Goal: Task Accomplishment & Management: Complete application form

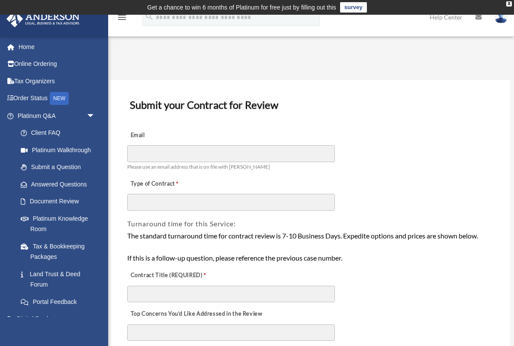
scroll to position [80, 0]
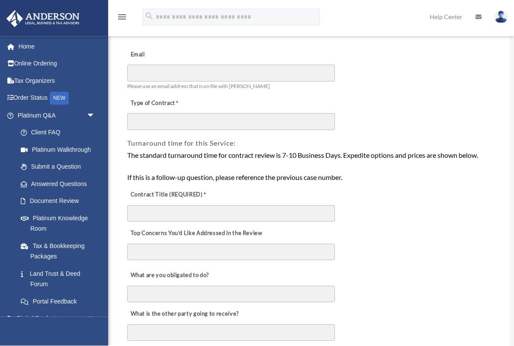
click at [27, 114] on link "Platinum Q&A arrow_drop_down" at bounding box center [57, 115] width 102 height 17
click at [99, 114] on span "arrow_drop_down" at bounding box center [95, 116] width 17 height 18
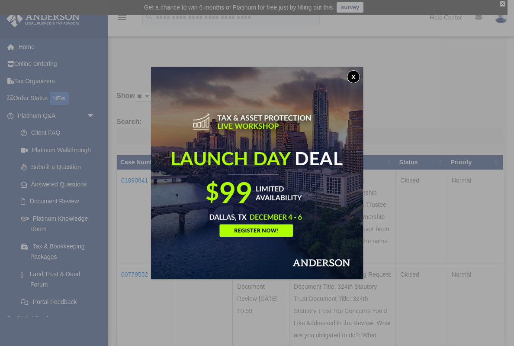
click at [362, 71] on img at bounding box center [257, 173] width 212 height 212
click at [435, 117] on div "x" at bounding box center [257, 173] width 514 height 346
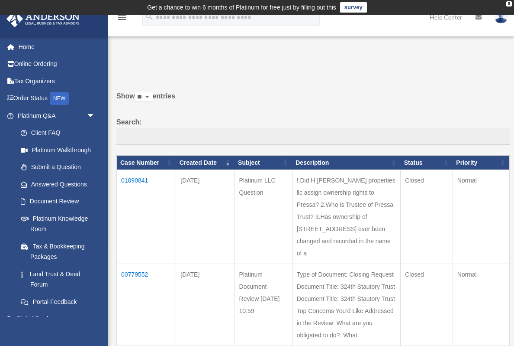
click at [95, 116] on span "arrow_drop_down" at bounding box center [95, 116] width 17 height 18
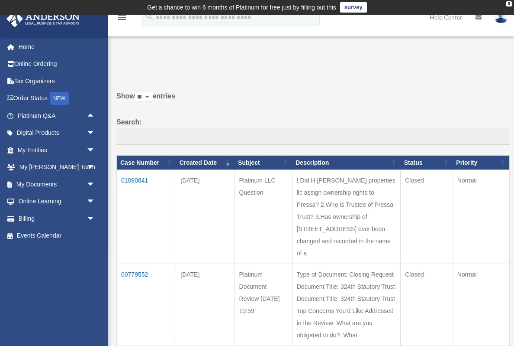
click at [91, 118] on span "arrow_drop_up" at bounding box center [95, 116] width 17 height 18
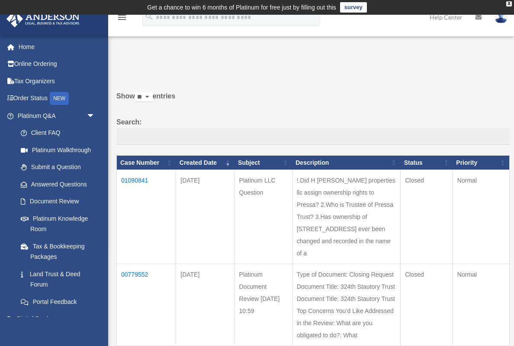
click at [51, 169] on link "Submit a Question" at bounding box center [58, 166] width 92 height 17
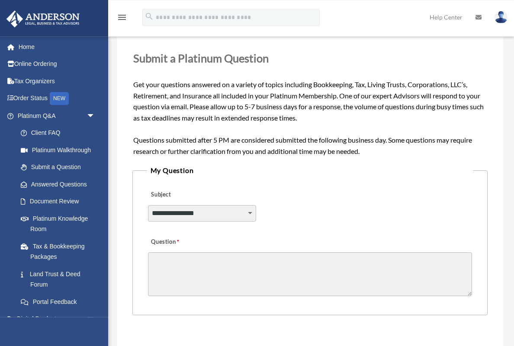
scroll to position [106, 0]
click at [49, 204] on link "Document Review" at bounding box center [60, 201] width 96 height 17
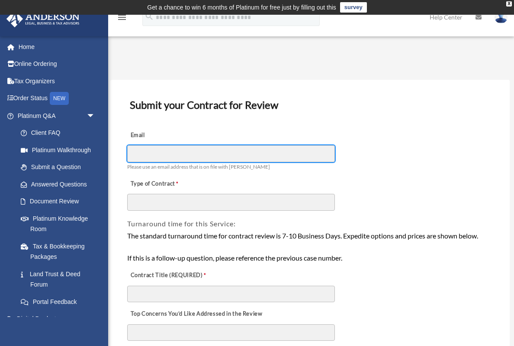
click at [217, 154] on input "Email" at bounding box center [231, 153] width 208 height 16
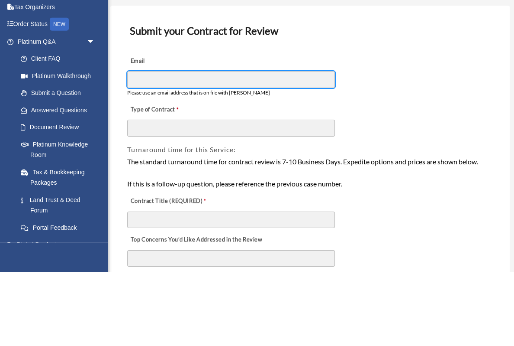
type input "**********"
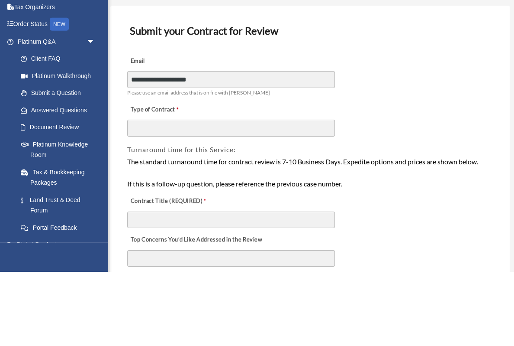
scroll to position [74, 0]
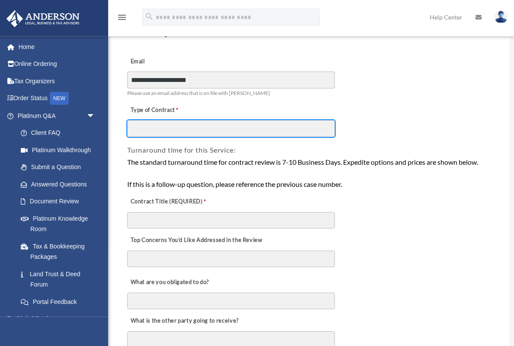
click at [244, 128] on input "Type of Contract" at bounding box center [231, 128] width 208 height 16
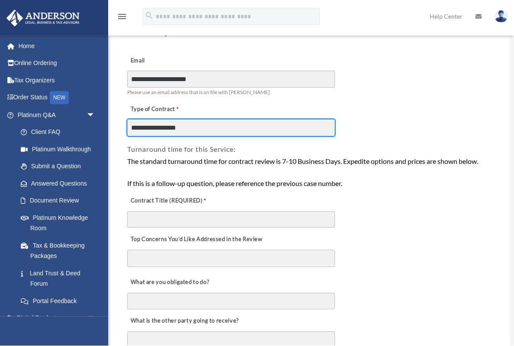
scroll to position [72, 0]
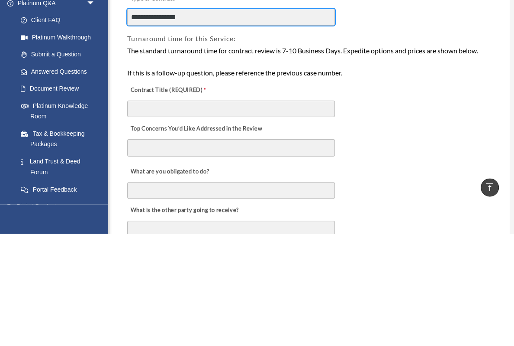
type input "**********"
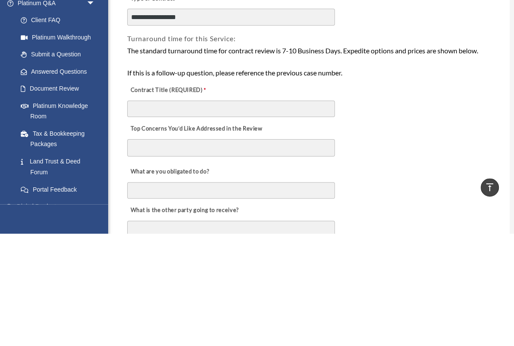
click at [291, 252] on textarea "Top Concerns You’d Like Addressed in the Review" at bounding box center [231, 260] width 208 height 17
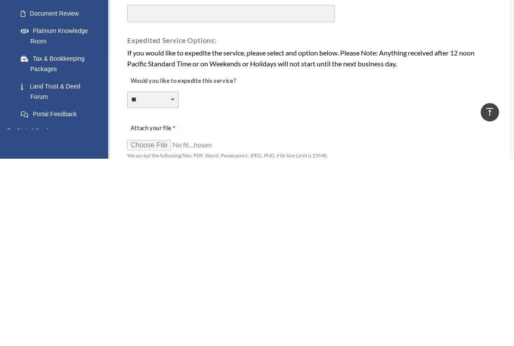
scroll to position [450, 0]
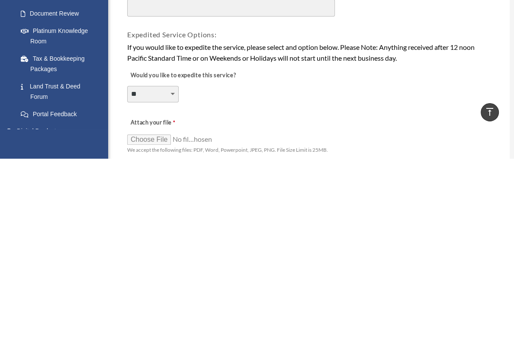
type textarea "**********"
click at [149, 320] on input "Attach your file" at bounding box center [170, 326] width 87 height 12
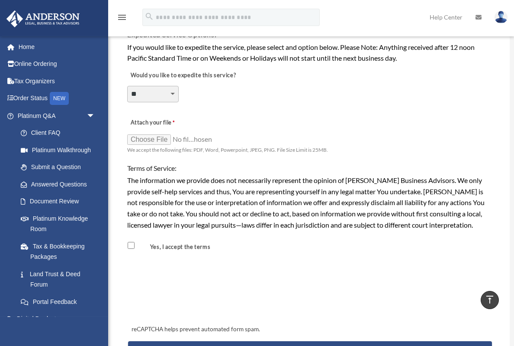
click at [142, 137] on input "Attach your file" at bounding box center [170, 139] width 87 height 12
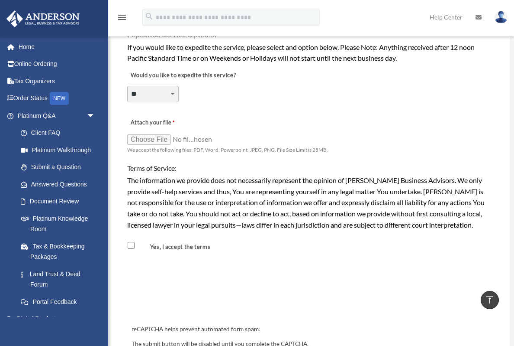
click at [178, 133] on input "Attach your file" at bounding box center [170, 139] width 87 height 12
click at [175, 133] on input "Attach your file" at bounding box center [170, 139] width 87 height 12
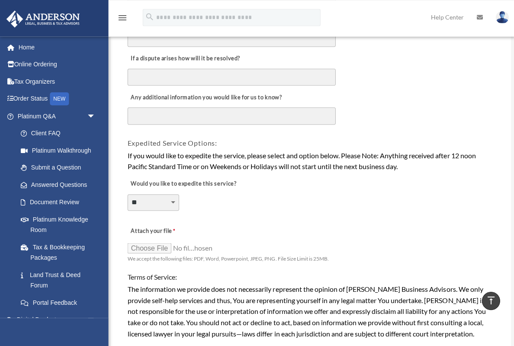
scroll to position [529, 0]
click at [144, 242] on input "Attach your file" at bounding box center [170, 247] width 87 height 12
click at [151, 243] on input "Attach your file" at bounding box center [170, 247] width 87 height 12
type input "**********"
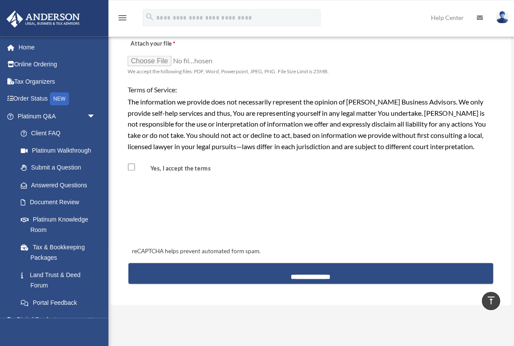
scroll to position [716, 0]
click at [346, 265] on input "**********" at bounding box center [310, 272] width 364 height 21
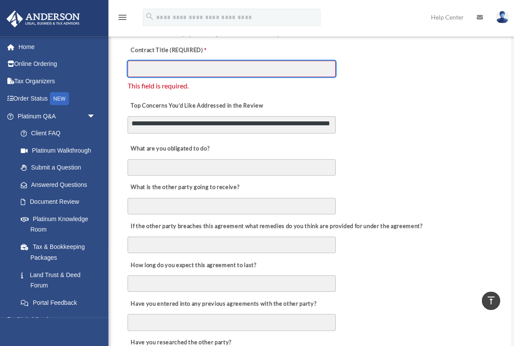
scroll to position [225, 0]
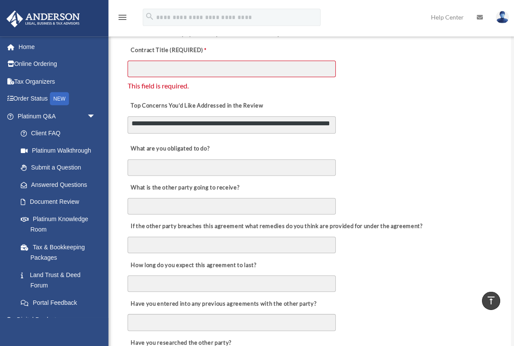
click at [179, 54] on label "Contract Title (REQUIRED)" at bounding box center [170, 50] width 87 height 12
click at [179, 60] on input "Contract Title (REQUIRED)" at bounding box center [231, 68] width 208 height 16
click at [170, 81] on span "This field is required." at bounding box center [157, 85] width 61 height 8
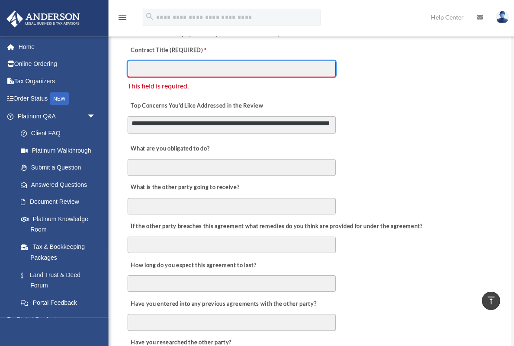
click at [168, 60] on input "Contract Title (REQUIRED)" at bounding box center [231, 68] width 208 height 16
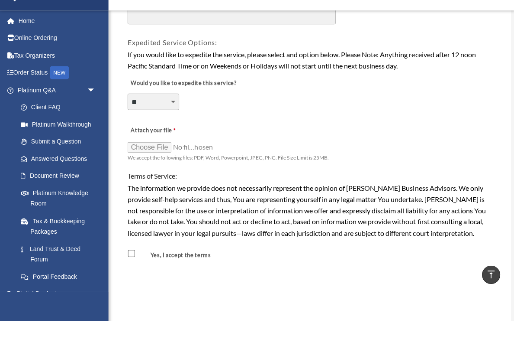
scroll to position [621, 0]
type input "**********"
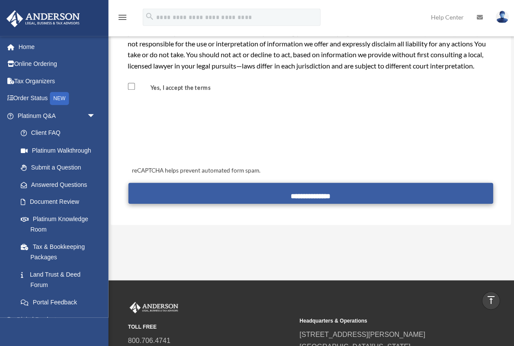
click at [305, 184] on input "**********" at bounding box center [310, 192] width 364 height 21
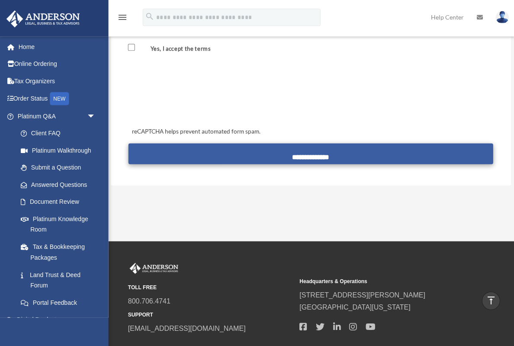
scroll to position [836, 0]
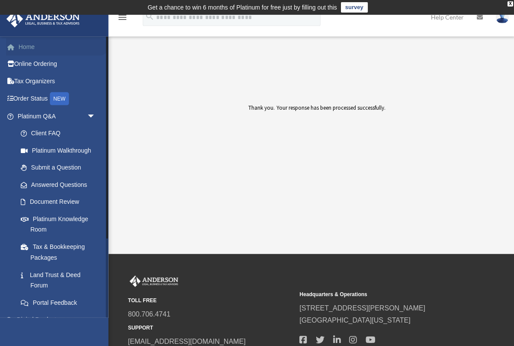
click at [23, 48] on link "Home" at bounding box center [57, 46] width 102 height 17
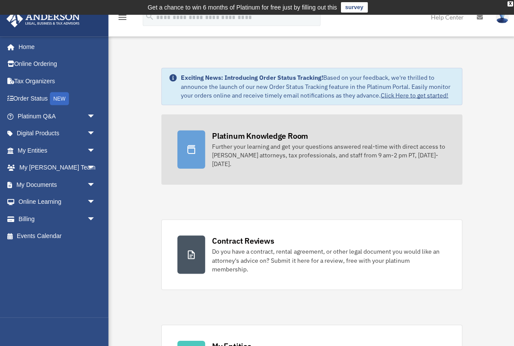
click at [377, 144] on div "Further your learning and get your questions answered real-time with direct acc…" at bounding box center [329, 155] width 234 height 26
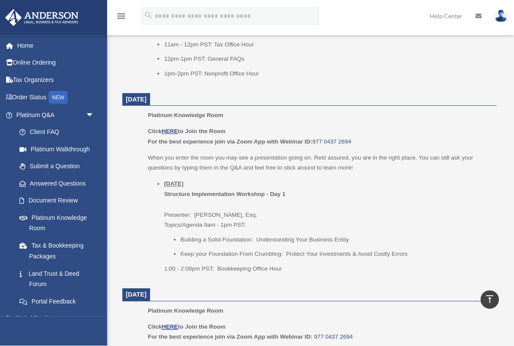
scroll to position [899, 0]
